Goal: Task Accomplishment & Management: Manage account settings

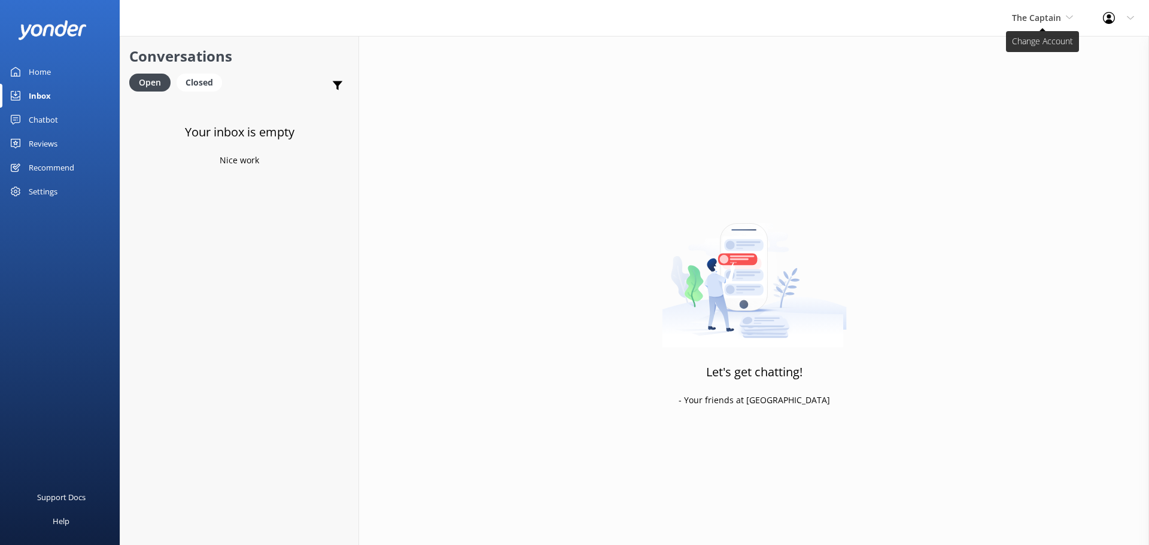
click at [1049, 14] on span "The Captain" at bounding box center [1036, 17] width 49 height 11
click at [1045, 45] on link "De [GEOGRAPHIC_DATA]" at bounding box center [1057, 50] width 120 height 29
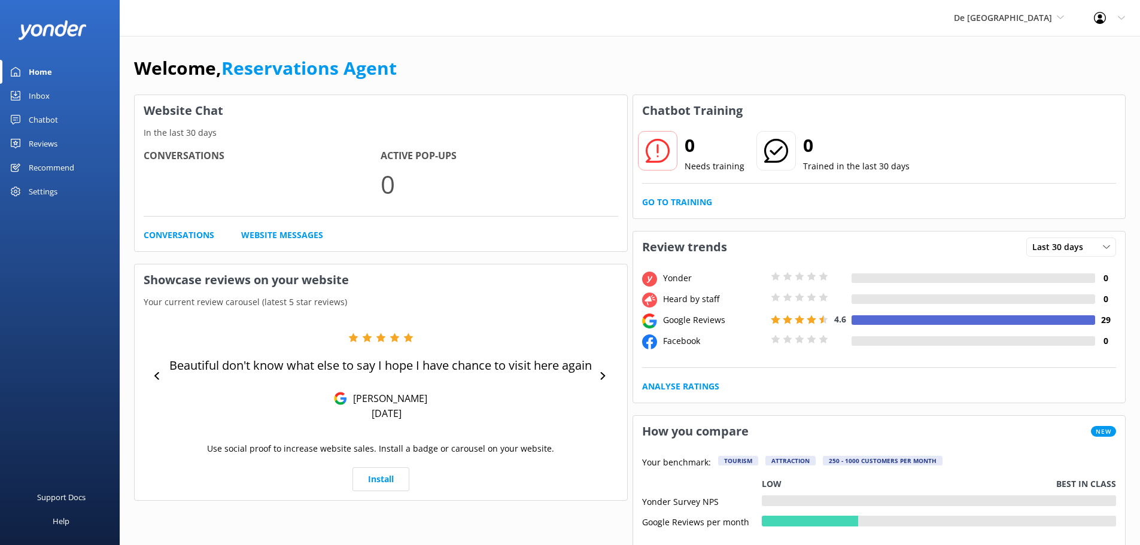
click at [48, 95] on div "Inbox" at bounding box center [39, 96] width 21 height 24
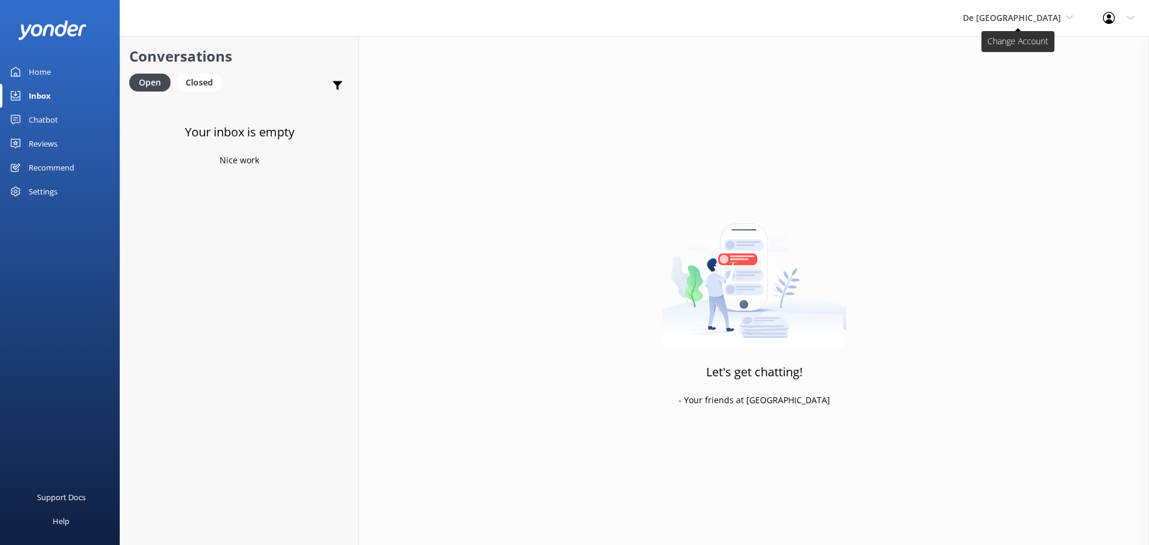
click at [1025, 19] on span "De [GEOGRAPHIC_DATA]" at bounding box center [1012, 17] width 98 height 11
click at [1027, 81] on link "Aruba's Activities Expert" at bounding box center [1008, 79] width 120 height 29
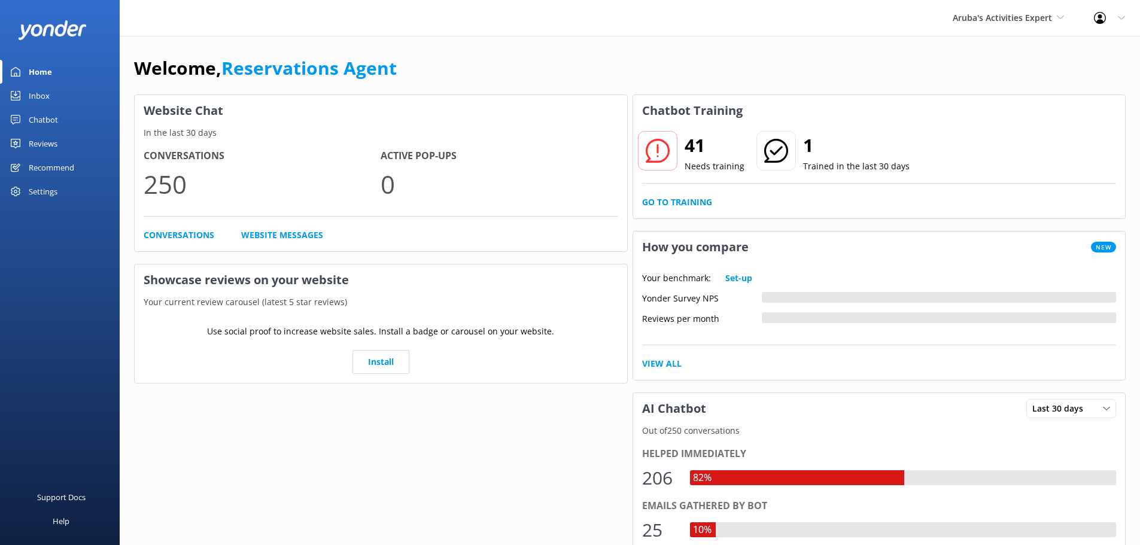
click at [36, 99] on div "Inbox" at bounding box center [39, 96] width 21 height 24
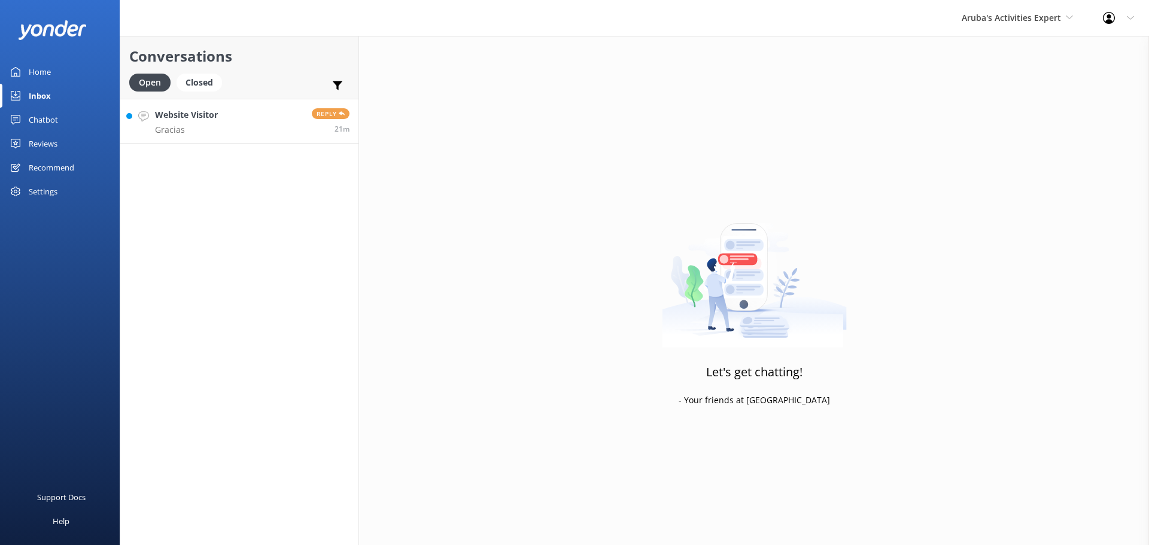
click at [296, 128] on link "Website Visitor Gracias Reply 21m" at bounding box center [239, 121] width 238 height 45
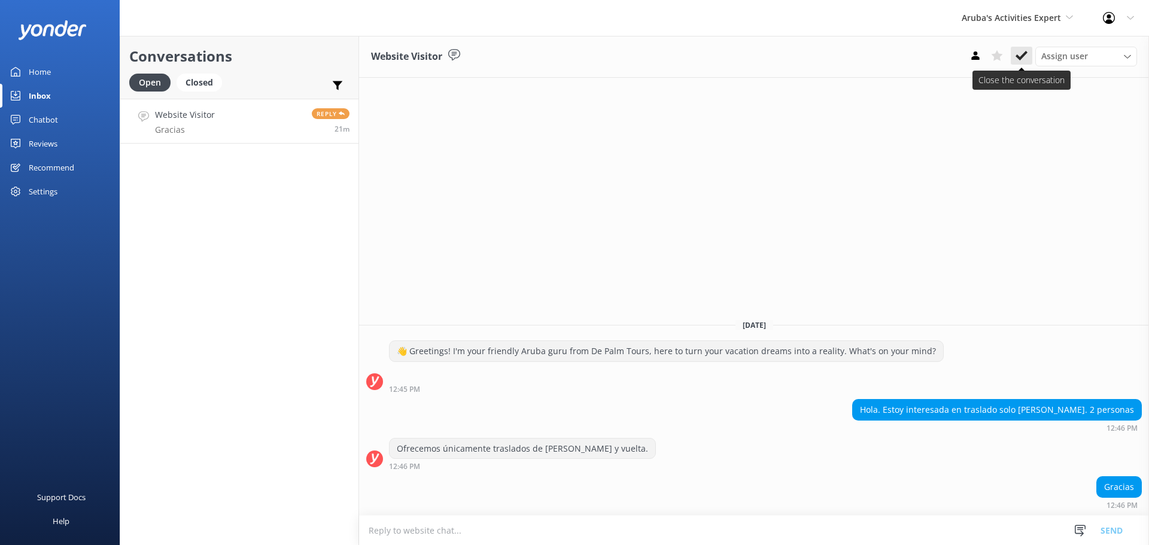
click at [1019, 53] on icon at bounding box center [1022, 56] width 12 height 12
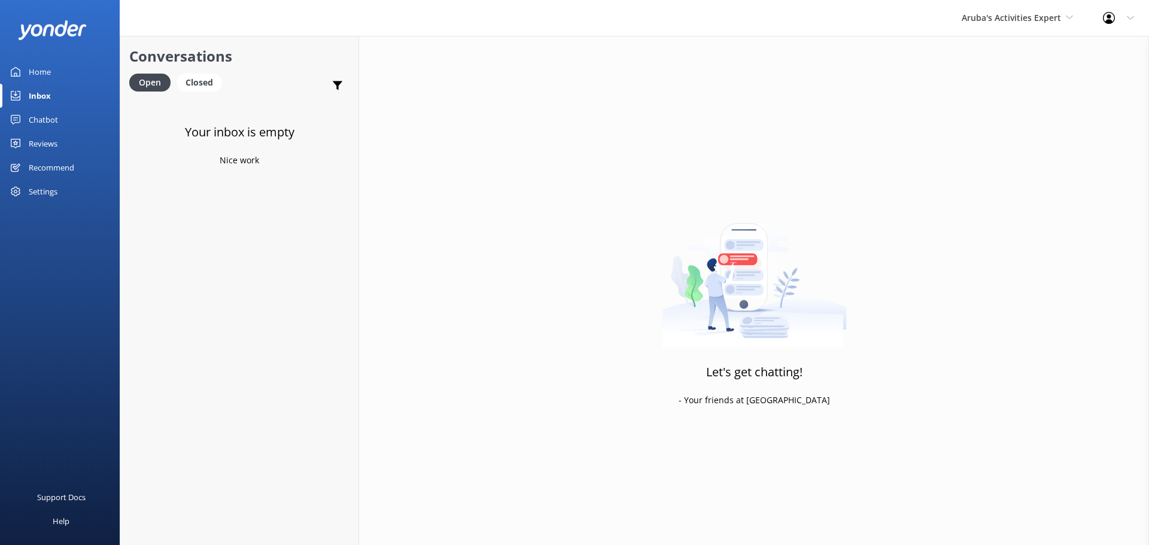
click at [1006, 10] on div "Aruba's Activities Expert [GEOGRAPHIC_DATA] [GEOGRAPHIC_DATA]'s Activities Expe…" at bounding box center [1017, 18] width 141 height 36
click at [994, 114] on link "The Captain" at bounding box center [1007, 107] width 120 height 29
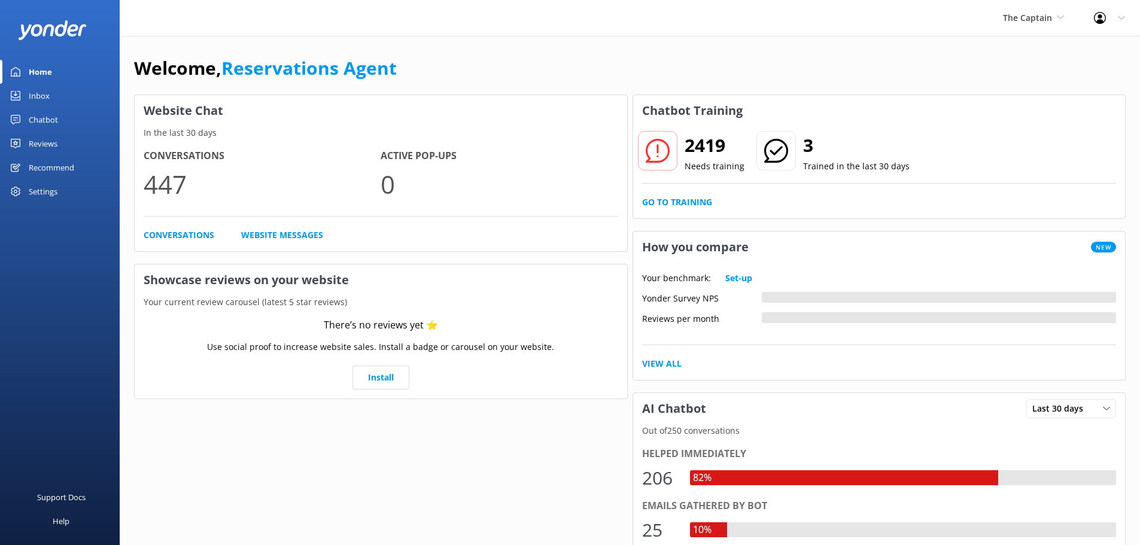
click at [35, 91] on div "Inbox" at bounding box center [39, 96] width 21 height 24
